Goal: Find specific page/section: Find specific page/section

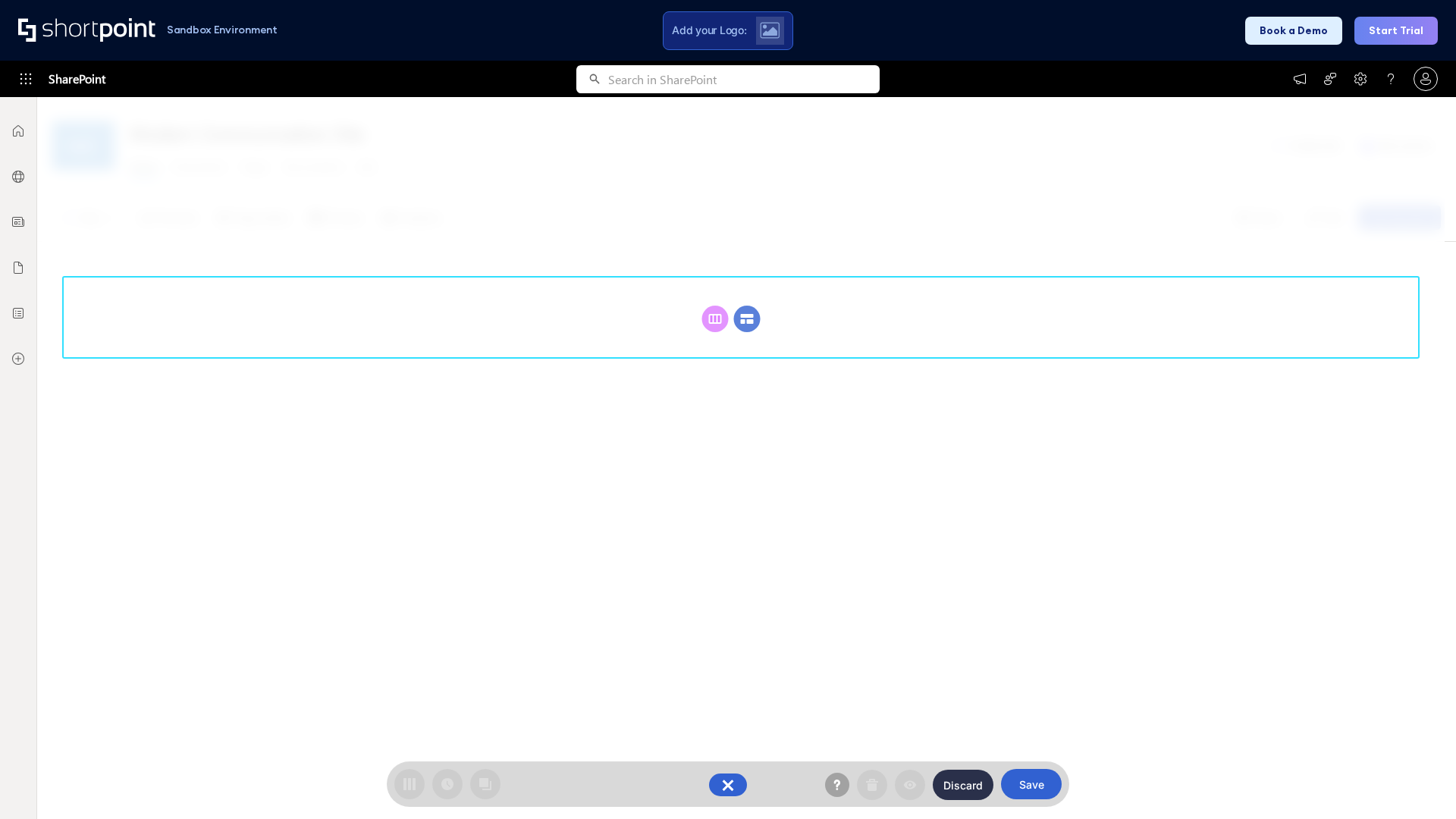
scroll to position [209, 0]
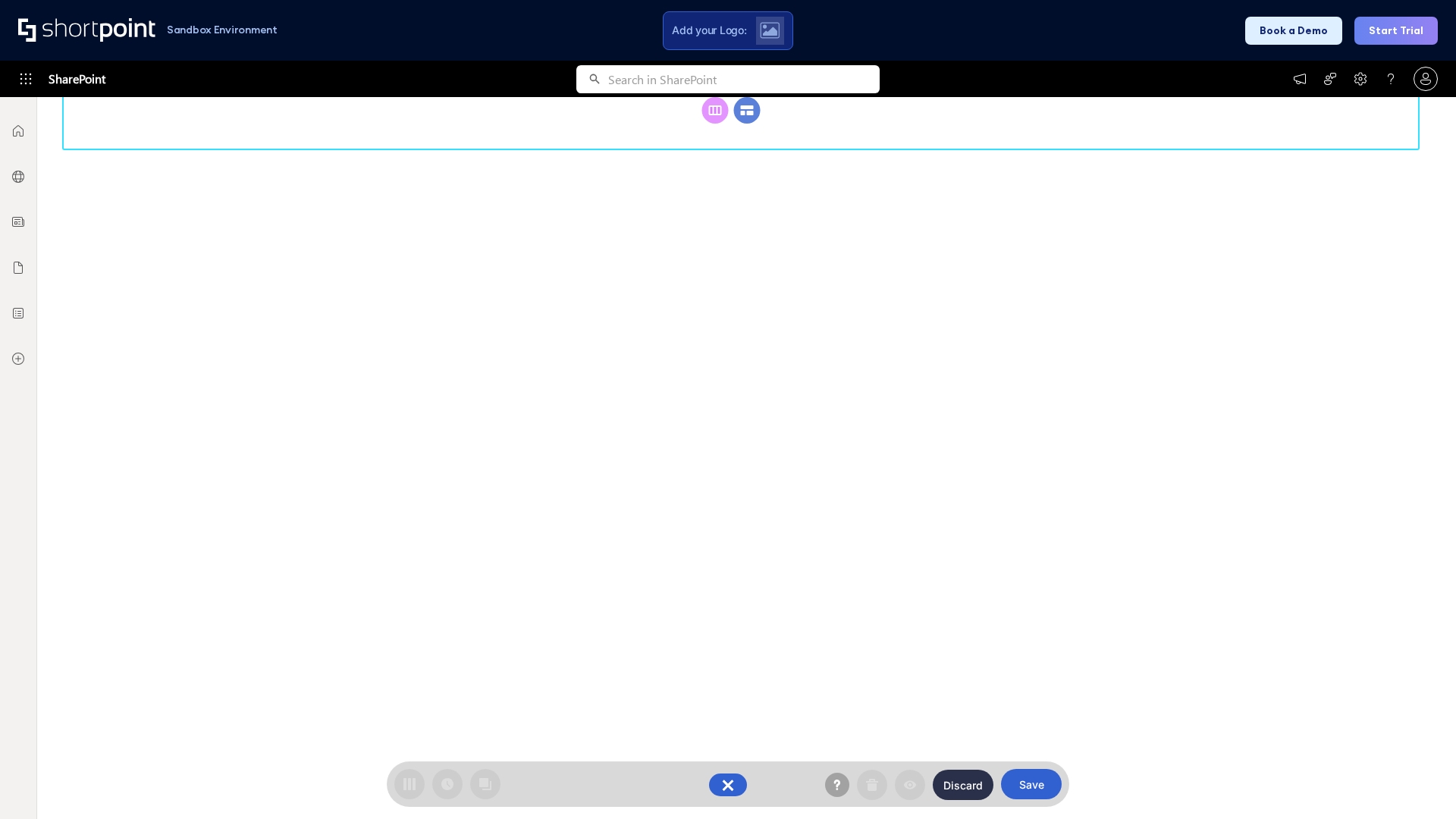
click at [747, 123] on circle at bounding box center [747, 110] width 26 height 26
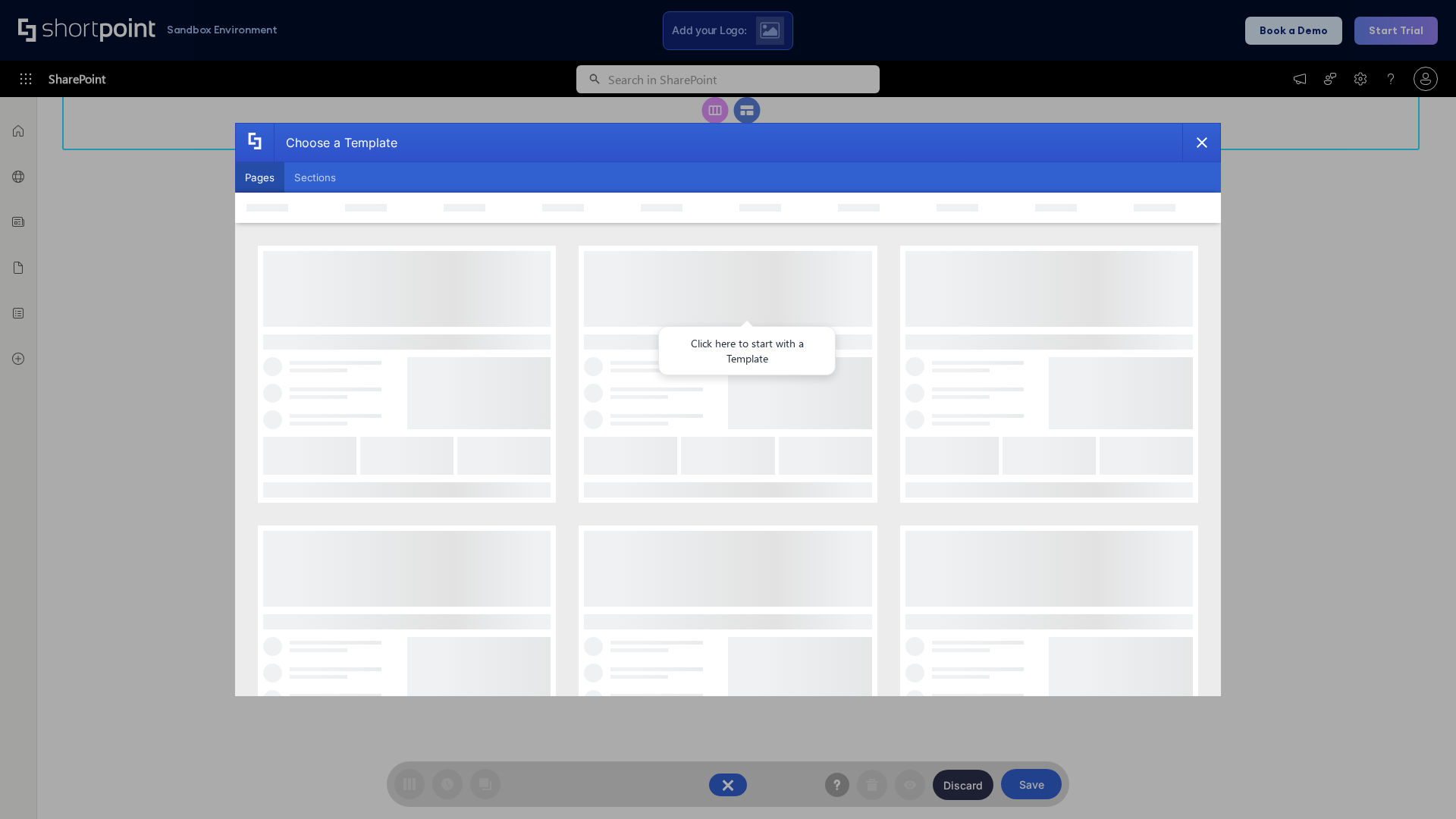
scroll to position [0, 0]
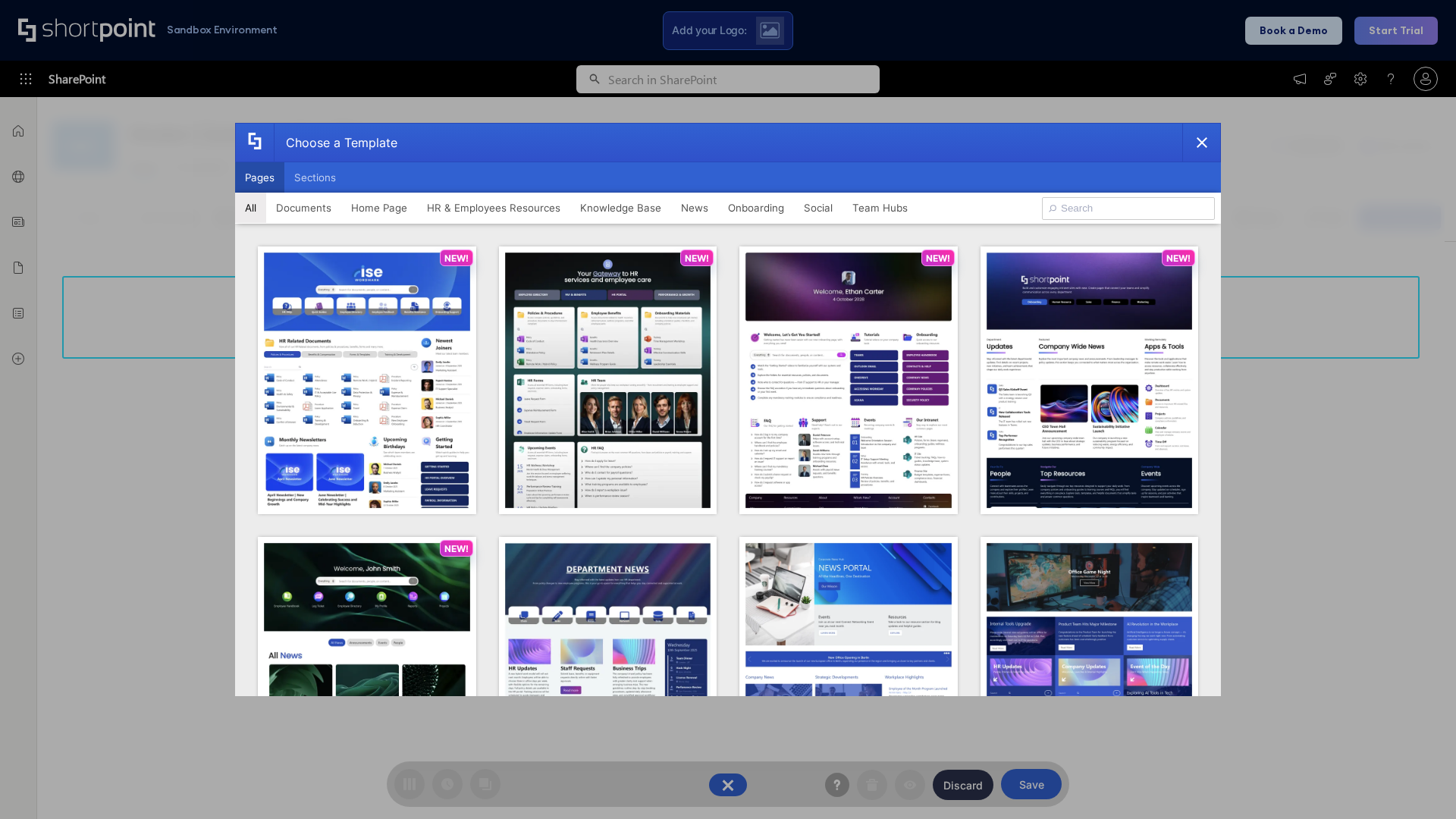
click at [260, 177] on button "Pages" at bounding box center [260, 177] width 49 height 31
type input "HR 6"
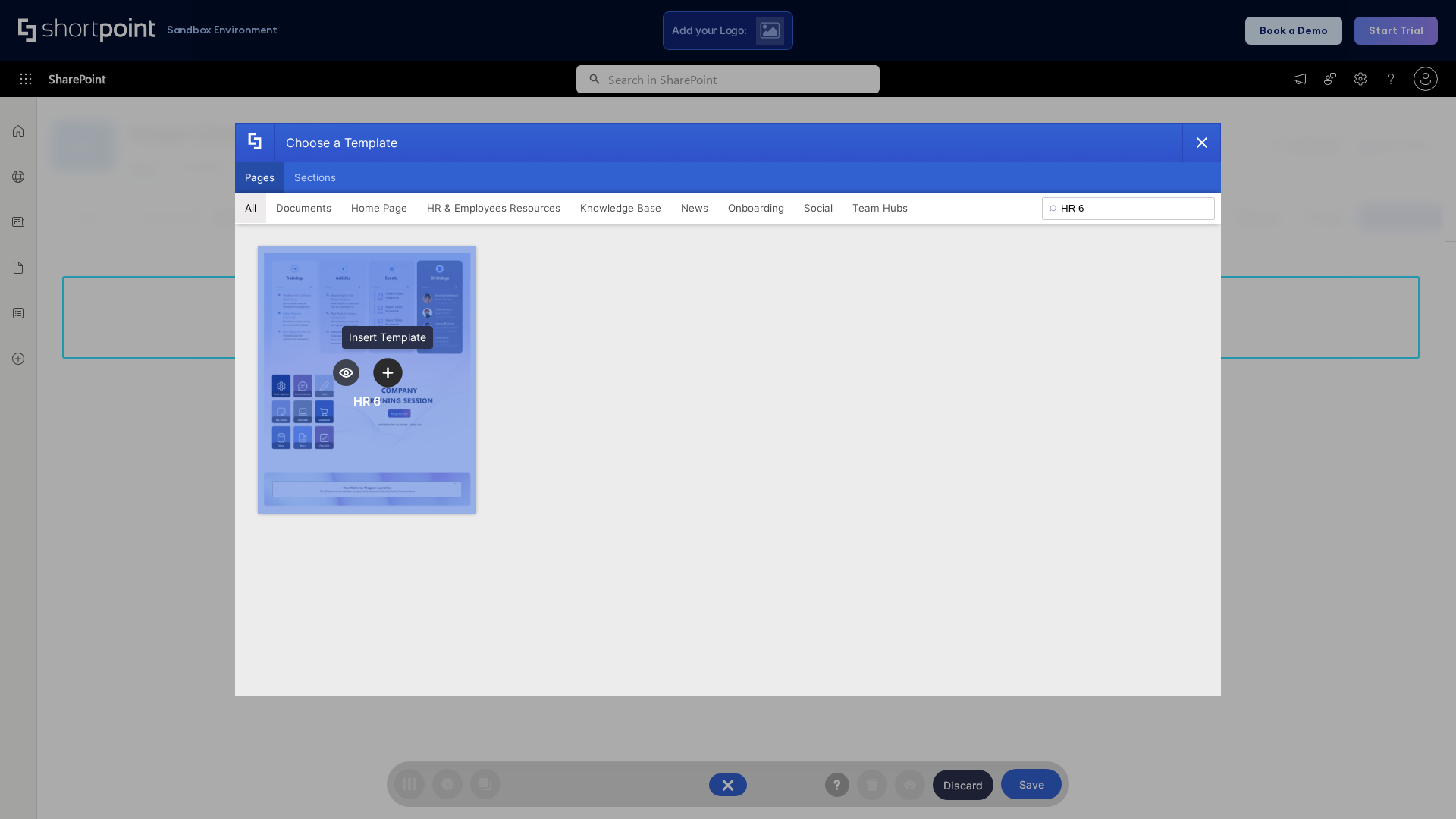
click at [387, 372] on icon "template selector" at bounding box center [387, 372] width 10 height 10
